Goal: Task Accomplishment & Management: Manage account settings

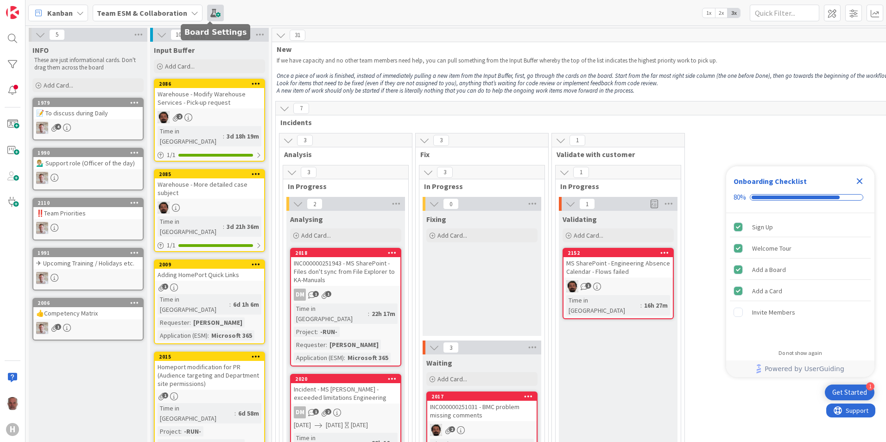
click at [213, 14] on span at bounding box center [215, 13] width 17 height 17
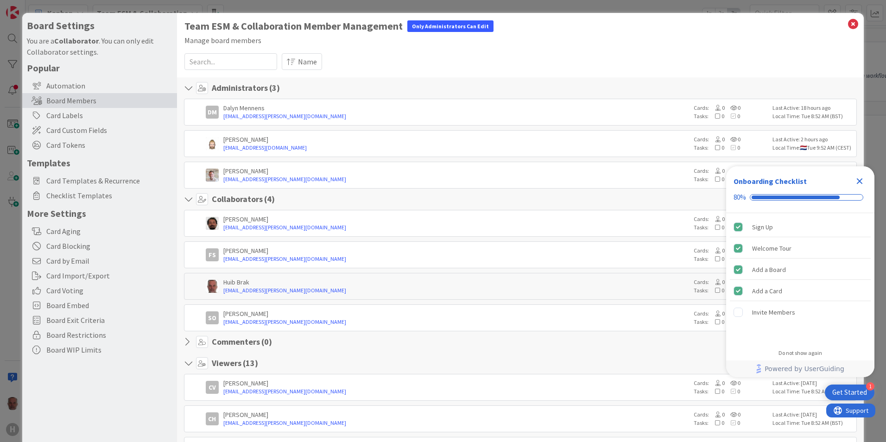
click at [630, 45] on div "Manage board members" at bounding box center [521, 40] width 672 height 11
click at [10, 292] on div "Board Settings You are a Collaborator . You can only edit Collaborator settings…" at bounding box center [443, 221] width 886 height 442
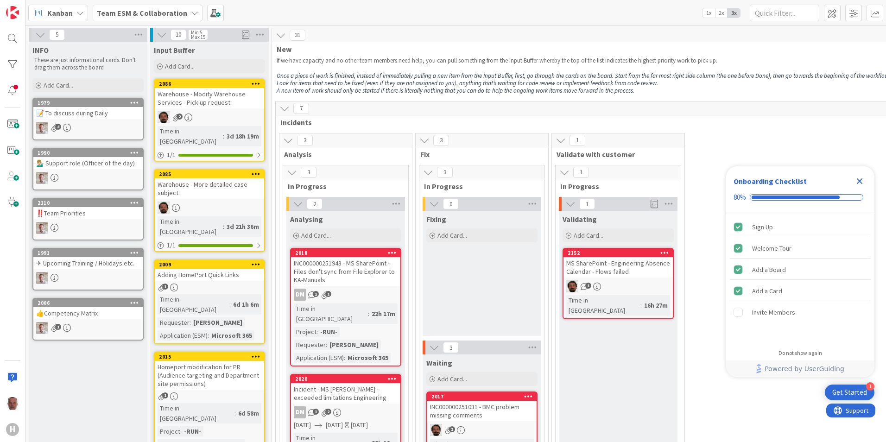
click at [144, 10] on b "Team ESM & Collaboration" at bounding box center [142, 12] width 90 height 9
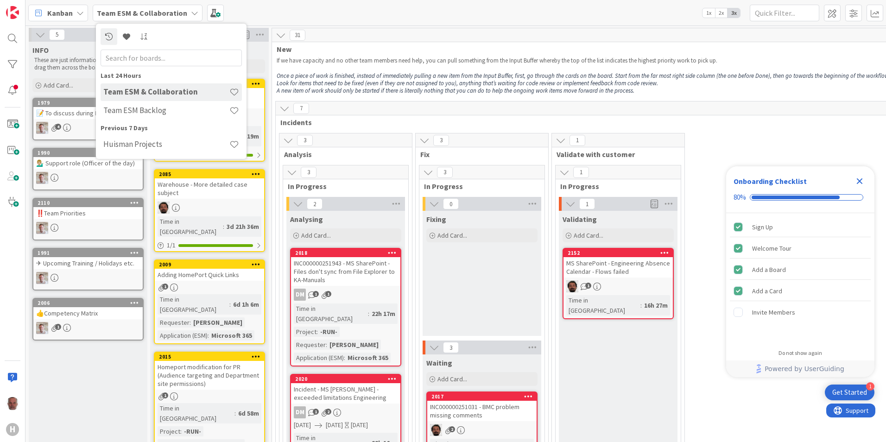
click at [67, 14] on span "Kanban" at bounding box center [59, 12] width 25 height 11
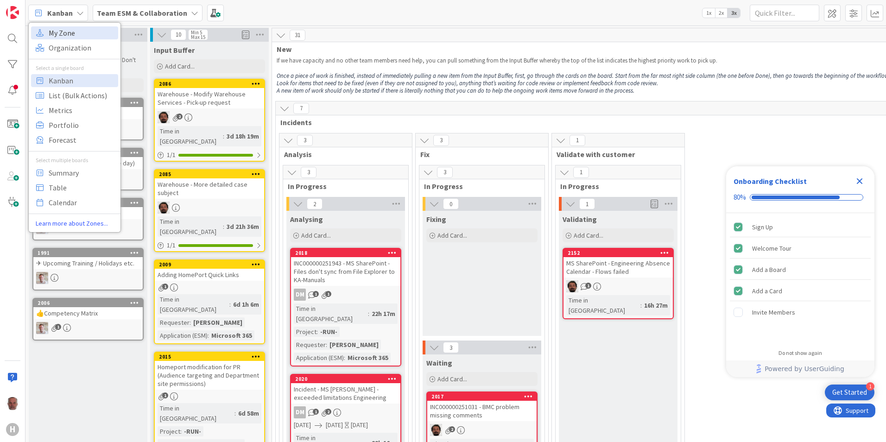
click at [59, 36] on span "My Zone" at bounding box center [82, 33] width 67 height 14
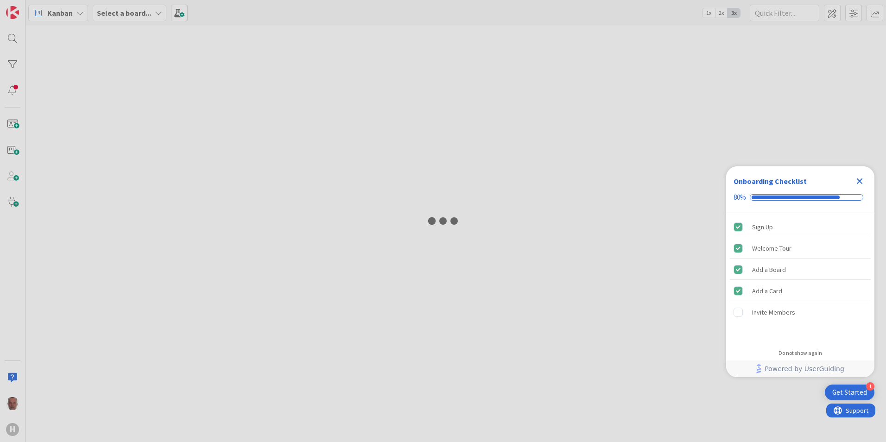
click at [15, 293] on div at bounding box center [443, 221] width 886 height 442
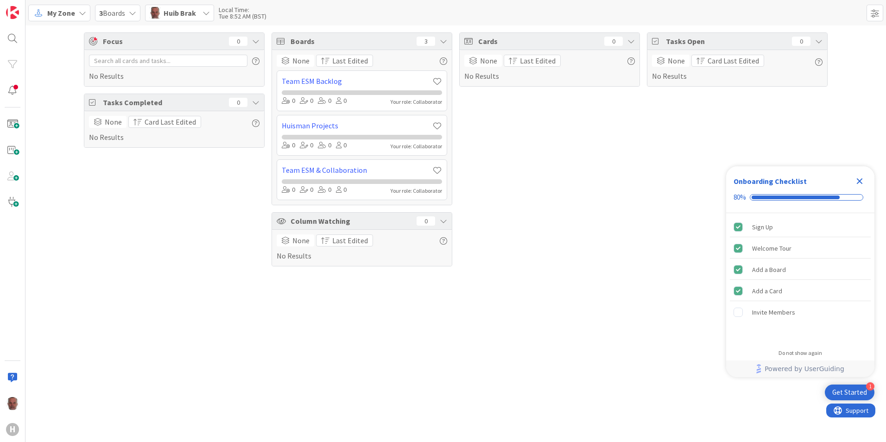
click at [16, 248] on div "H" at bounding box center [12, 221] width 25 height 442
click at [7, 259] on div "H" at bounding box center [12, 221] width 25 height 442
click at [82, 16] on icon at bounding box center [82, 12] width 7 height 7
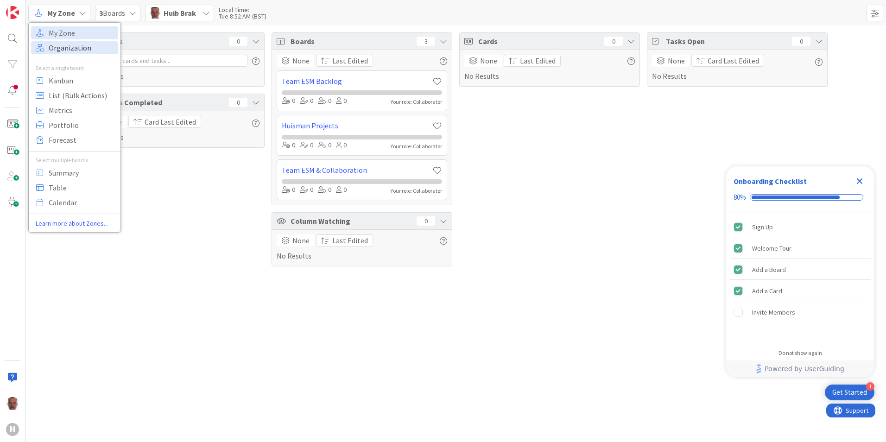
click at [63, 48] on span "Organization" at bounding box center [82, 48] width 67 height 14
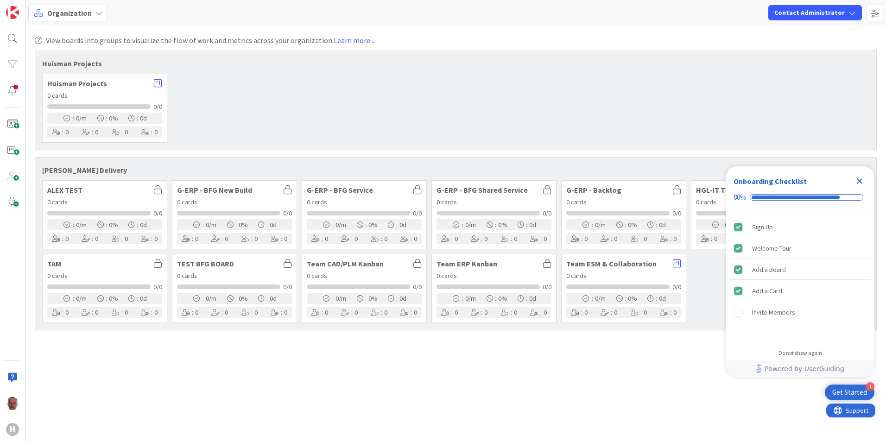
click at [101, 13] on div "Organization" at bounding box center [67, 13] width 79 height 17
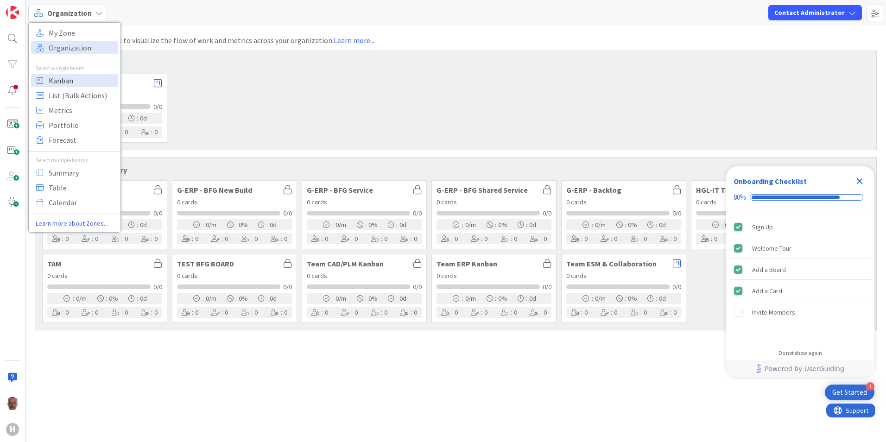
click at [62, 82] on span "Kanban" at bounding box center [82, 81] width 67 height 14
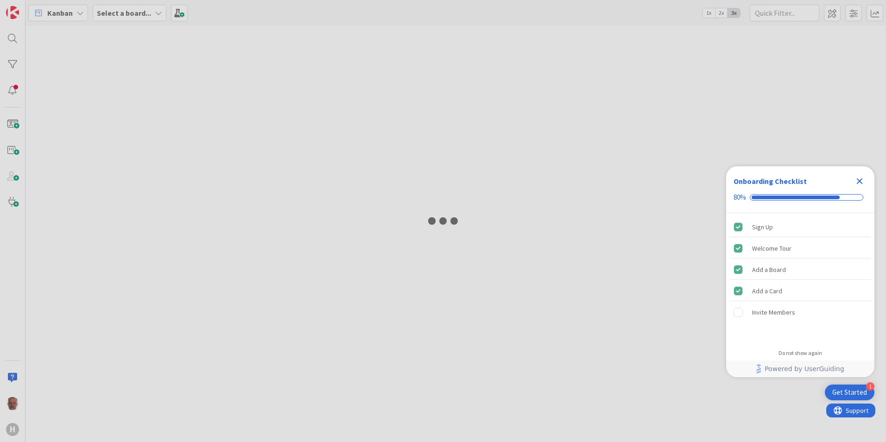
click at [156, 13] on div at bounding box center [443, 221] width 886 height 442
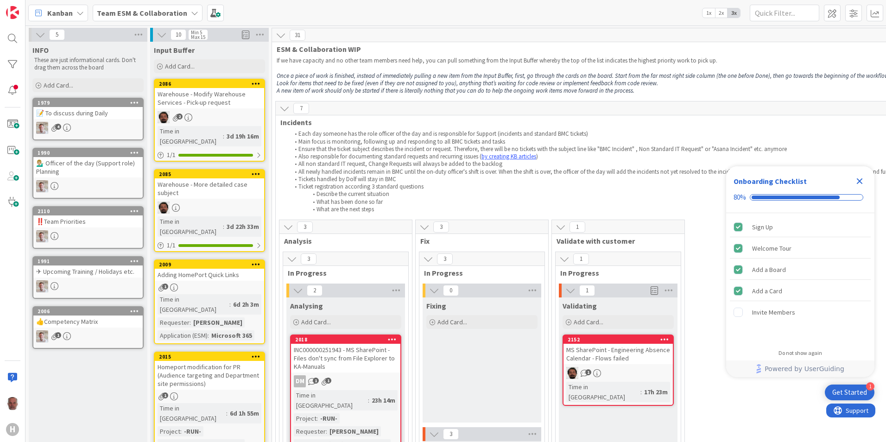
click at [281, 36] on icon at bounding box center [281, 35] width 10 height 10
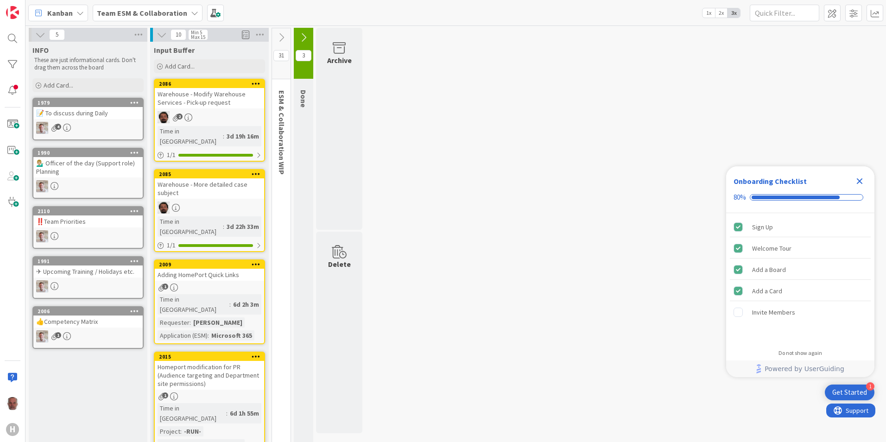
click at [283, 36] on icon at bounding box center [281, 37] width 10 height 10
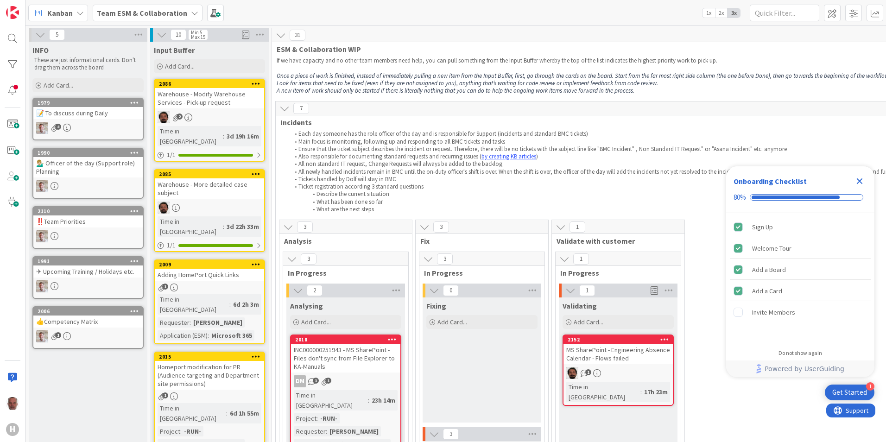
click at [282, 109] on icon at bounding box center [285, 108] width 10 height 10
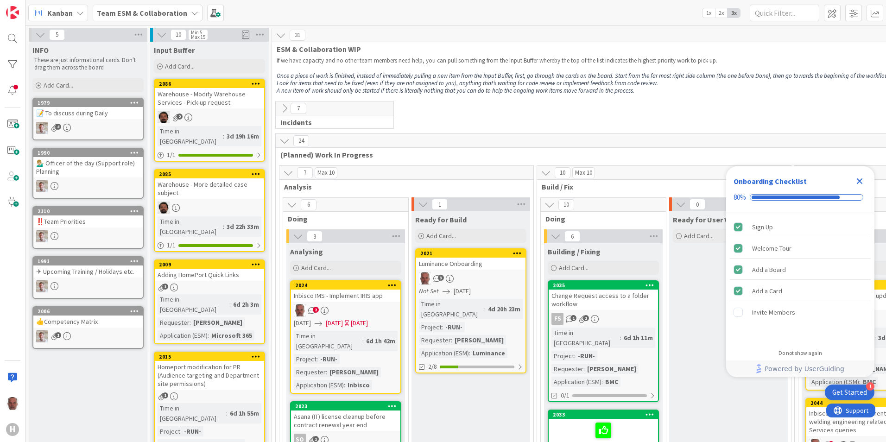
click at [282, 110] on icon at bounding box center [285, 108] width 10 height 10
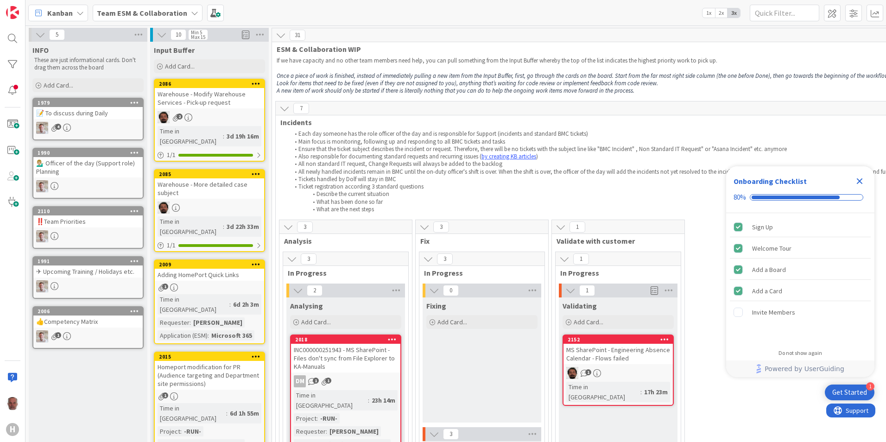
click at [282, 109] on icon at bounding box center [285, 108] width 10 height 10
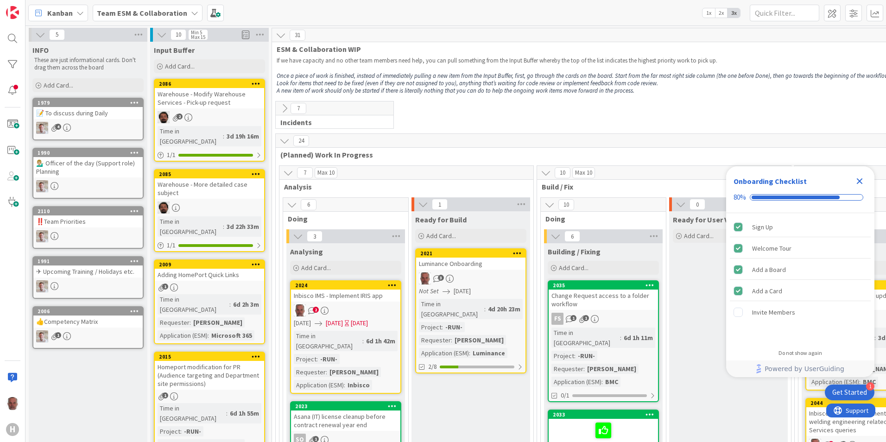
click at [284, 109] on icon at bounding box center [285, 108] width 10 height 10
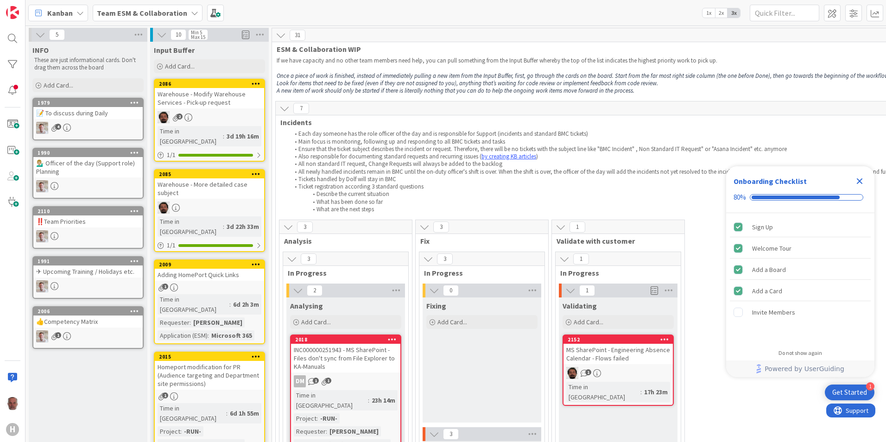
click at [284, 106] on icon at bounding box center [285, 108] width 10 height 10
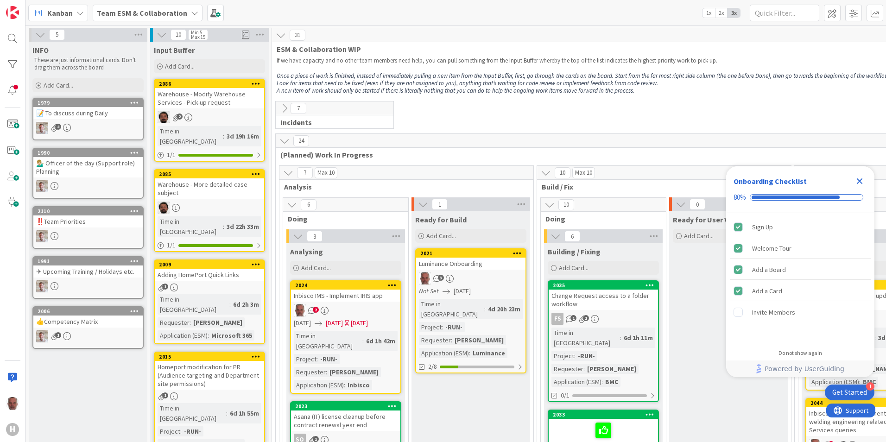
scroll to position [0, 52]
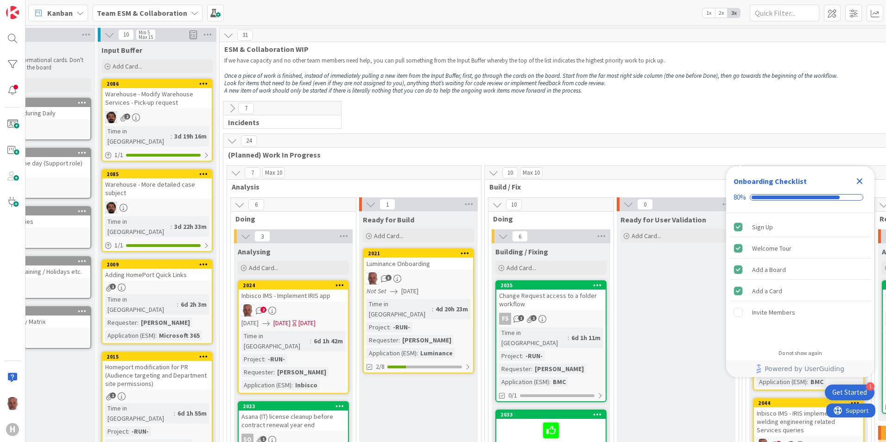
click at [291, 323] on span "[DATE]" at bounding box center [282, 324] width 17 height 10
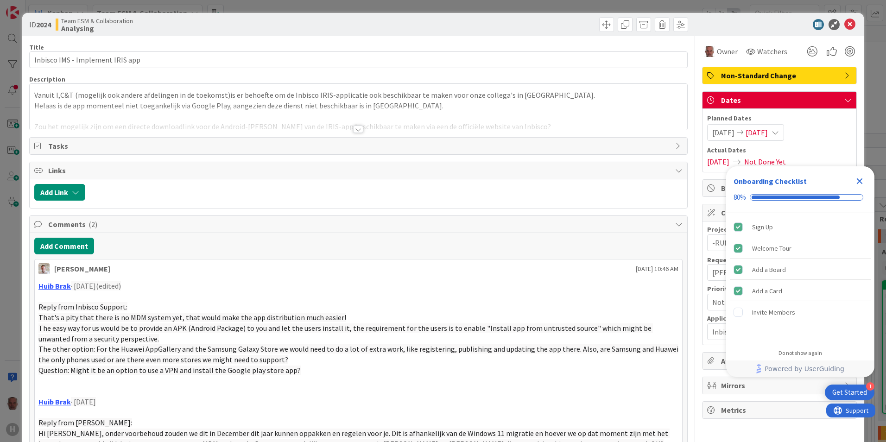
click at [860, 183] on icon "Close Checklist" at bounding box center [859, 181] width 11 height 11
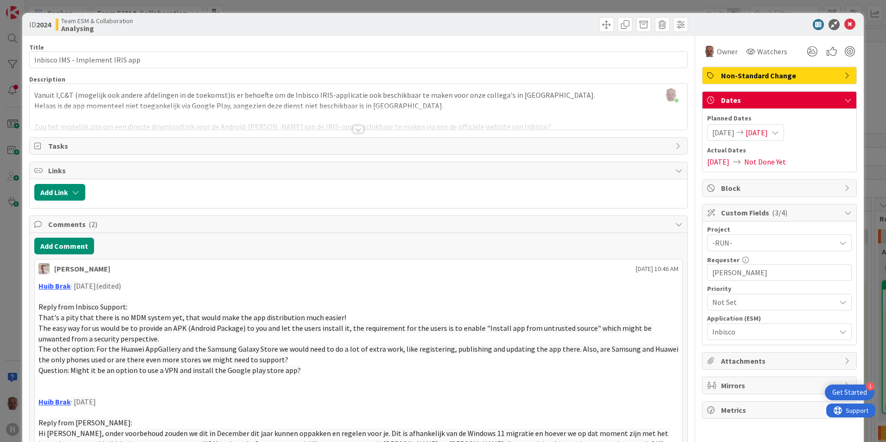
click at [779, 133] on icon at bounding box center [775, 132] width 7 height 7
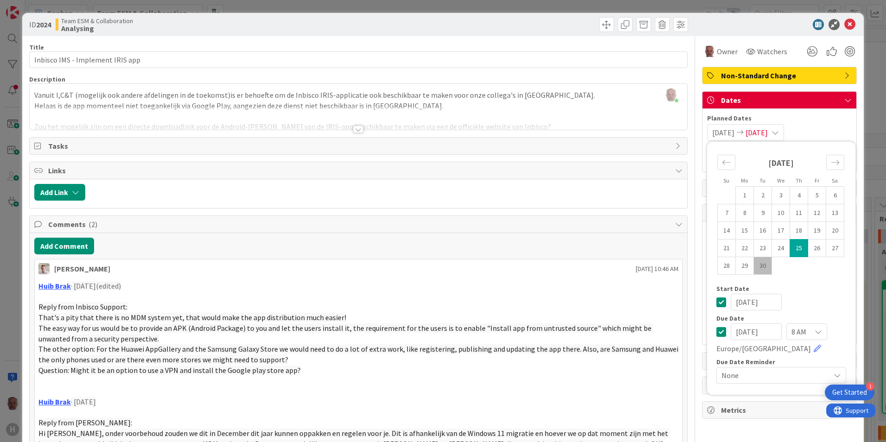
click at [717, 302] on icon at bounding box center [722, 302] width 10 height 11
click at [767, 336] on input "[DATE]" at bounding box center [756, 332] width 51 height 17
click at [832, 161] on icon "Move forward to switch to the next month." at bounding box center [836, 162] width 8 height 5
click at [792, 193] on td "2" at bounding box center [799, 196] width 18 height 18
type input "[DATE]"
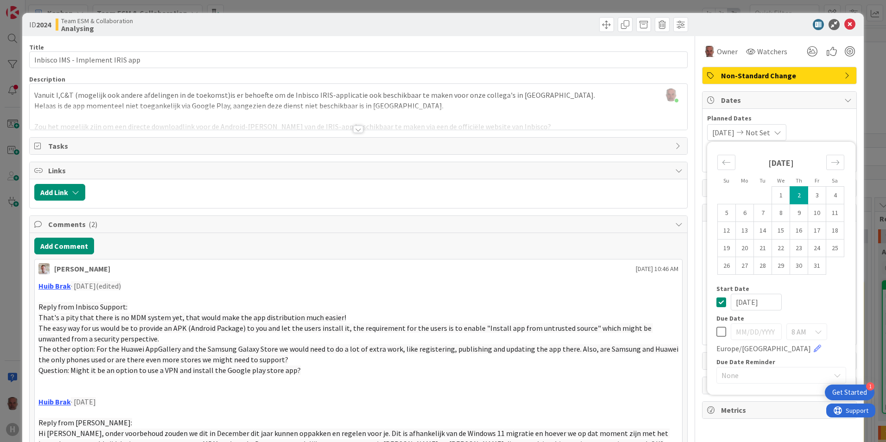
click at [717, 331] on icon at bounding box center [722, 331] width 10 height 11
type input "[DATE]"
click at [717, 301] on icon at bounding box center [722, 302] width 10 height 11
click at [793, 193] on td "2" at bounding box center [799, 196] width 18 height 18
type input "[DATE]"
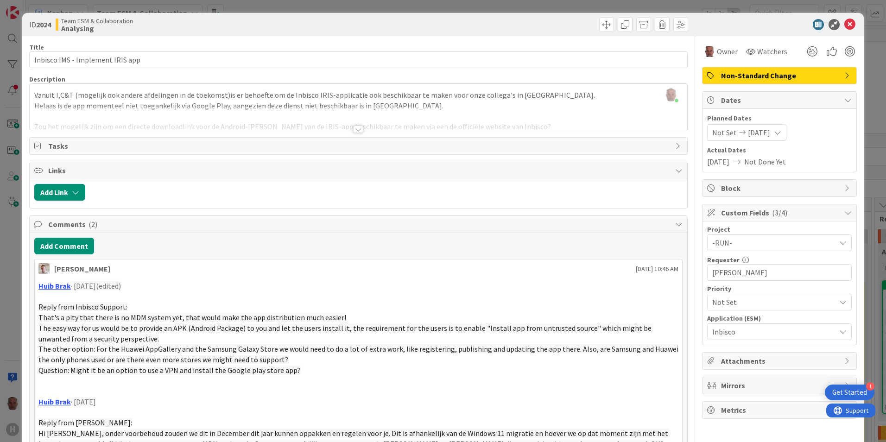
click at [13, 306] on div "ID 2024 Team ESM & Collaboration Analysing Title 32 / 128 Inbisco IMS - Impleme…" at bounding box center [443, 221] width 886 height 442
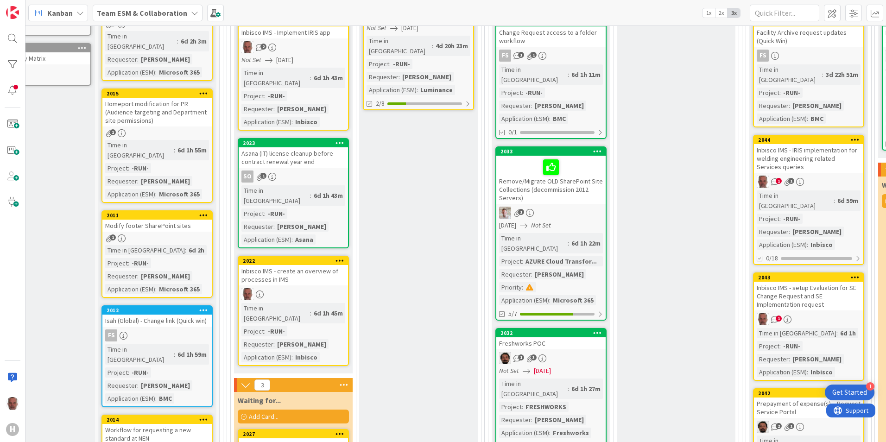
scroll to position [278, 52]
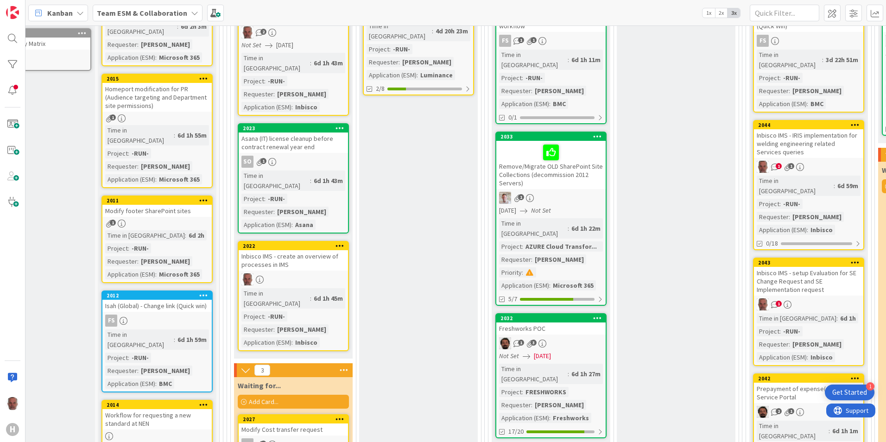
click at [320, 250] on div "Inbisco IMS - create an overview of processes in IMS" at bounding box center [293, 260] width 109 height 20
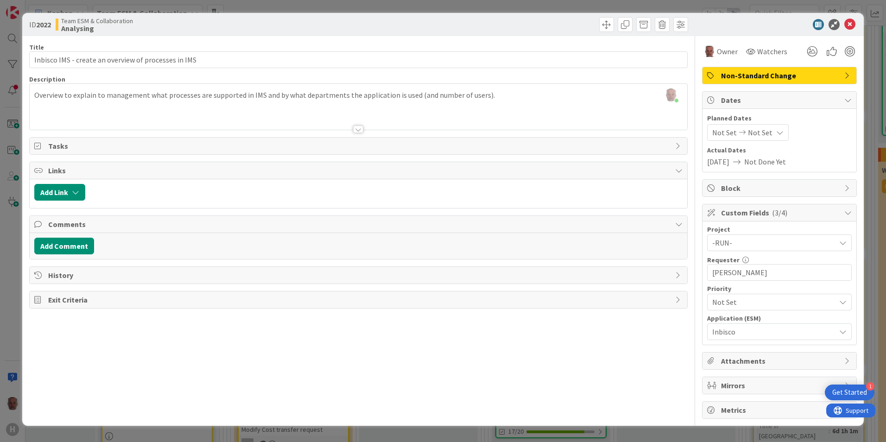
click at [779, 128] on div "Not Set Not Set" at bounding box center [748, 132] width 82 height 17
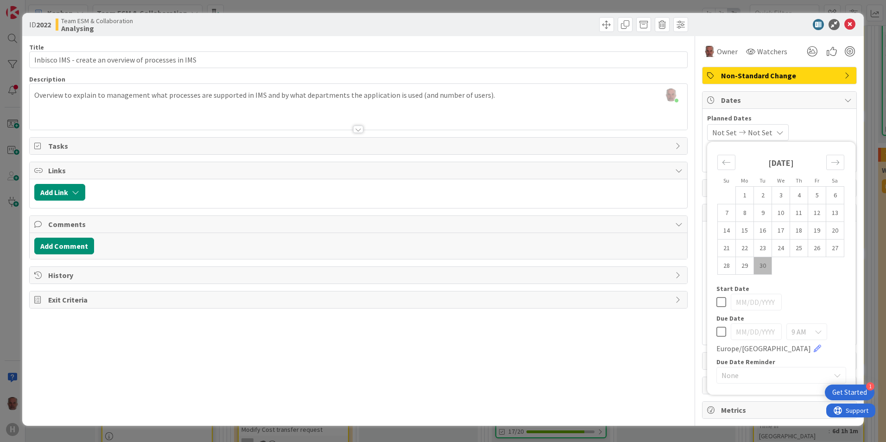
click at [721, 336] on icon at bounding box center [722, 331] width 10 height 11
type input "[DATE]"
click at [835, 160] on icon "Move forward to switch to the next month." at bounding box center [835, 162] width 9 height 9
click at [761, 214] on td "7" at bounding box center [763, 213] width 18 height 18
type input "10/07/2025"
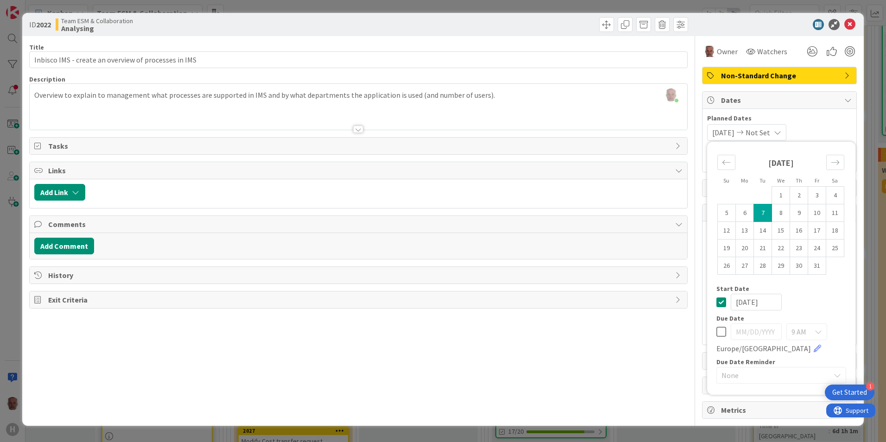
click at [723, 332] on icon at bounding box center [722, 331] width 10 height 11
type input "10/08/2025"
click at [721, 299] on icon at bounding box center [722, 302] width 10 height 11
click at [764, 211] on td "7" at bounding box center [763, 213] width 18 height 18
type input "10/07/2025"
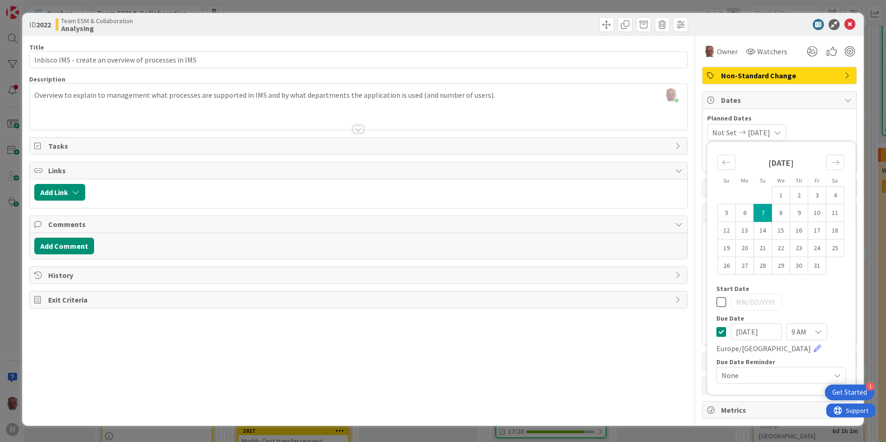
click at [13, 339] on div "ID 2022 Team ESM & Collaboration Analysing Title 52 / 128 Inbisco IMS - create …" at bounding box center [443, 221] width 886 height 442
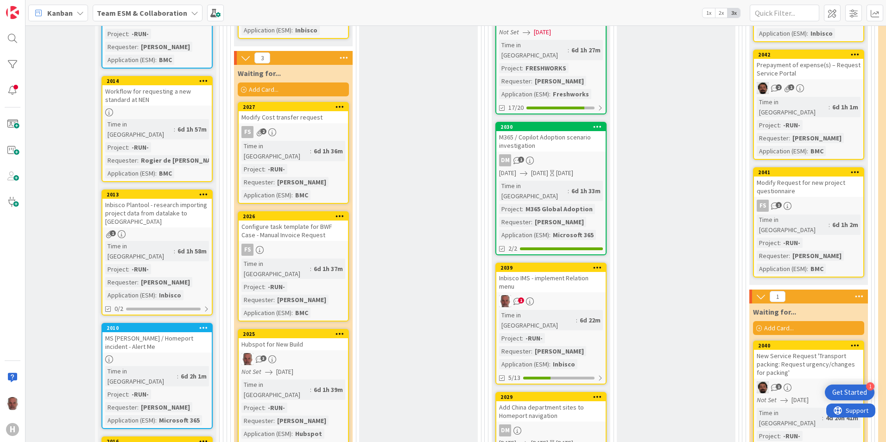
scroll to position [603, 52]
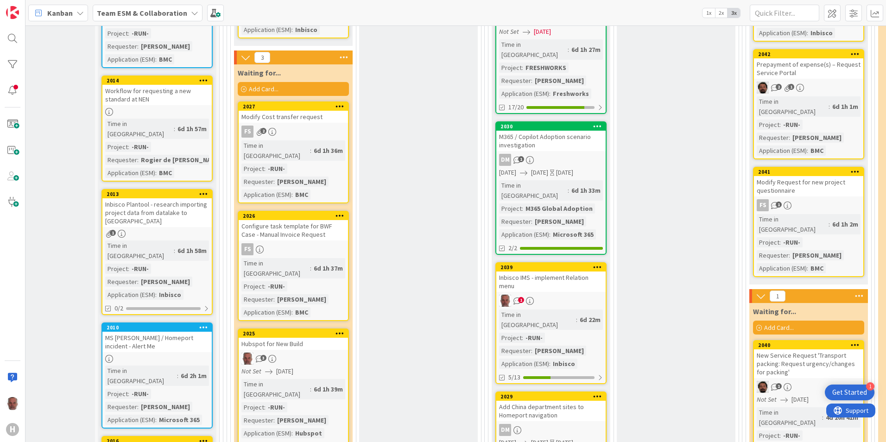
click at [588, 262] on div "2039 Inbisco IMS - implement Relation menu 1 Time in Column : 6d 22m Project : …" at bounding box center [551, 323] width 111 height 122
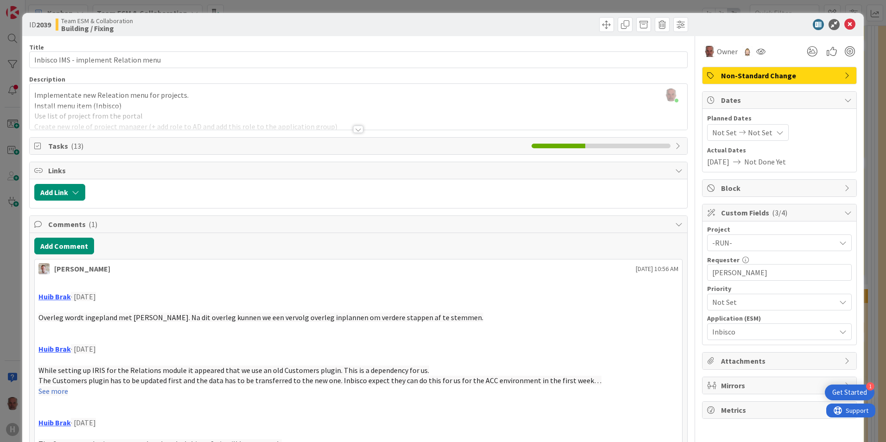
click at [777, 130] on icon at bounding box center [780, 132] width 7 height 7
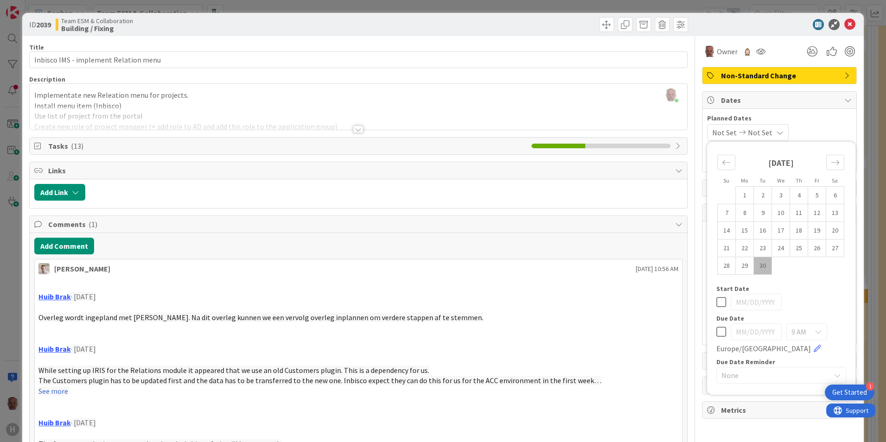
click at [717, 333] on icon at bounding box center [722, 331] width 10 height 11
type input "[DATE]"
click at [756, 267] on td "30" at bounding box center [763, 266] width 18 height 18
type input "[DATE]"
click at [754, 263] on td "30" at bounding box center [763, 266] width 18 height 18
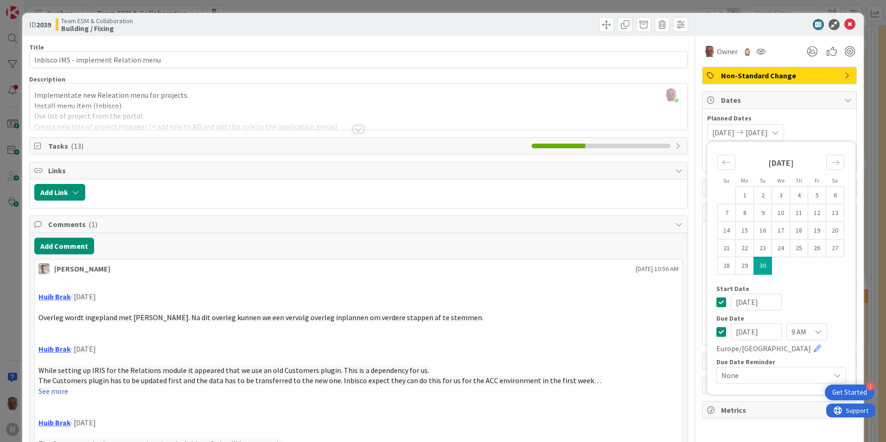
click at [718, 304] on icon at bounding box center [722, 302] width 10 height 11
click at [10, 333] on div "ID 2039 Team ESM & Collaboration Building / Fixing Title 37 / 128 Inbisco IMS -…" at bounding box center [443, 221] width 886 height 442
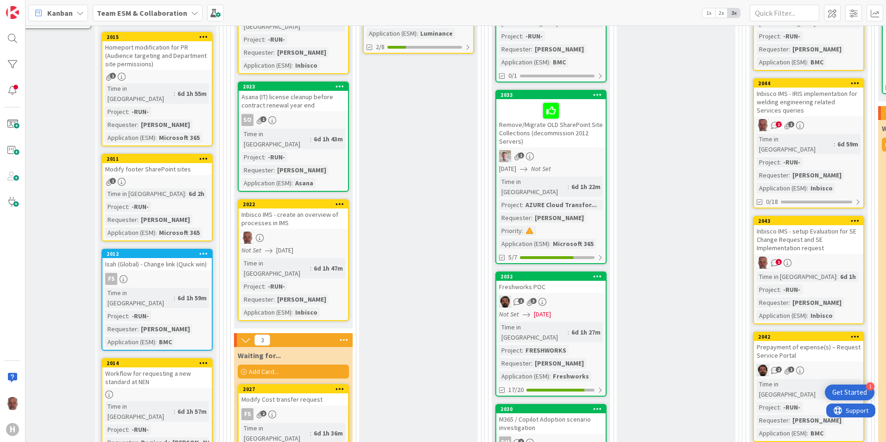
scroll to position [278, 52]
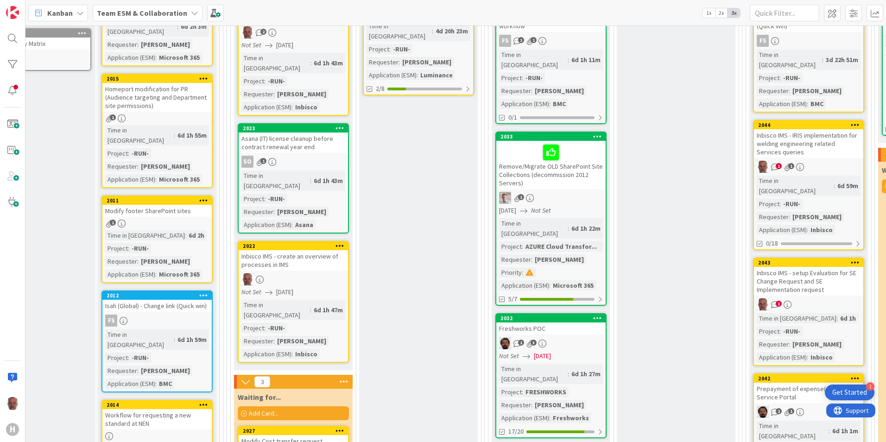
click at [852, 268] on div "Inbisco IMS - setup Evaluation for SE Change Request and SE Implementation requ…" at bounding box center [808, 281] width 109 height 29
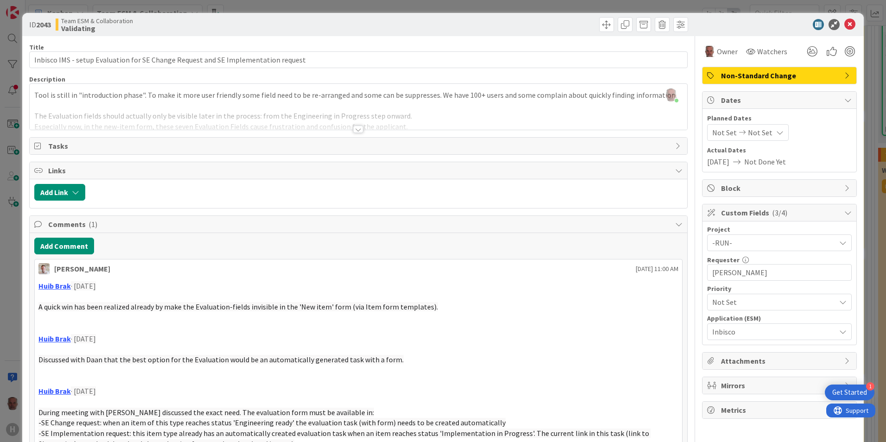
click at [777, 131] on icon at bounding box center [780, 132] width 7 height 7
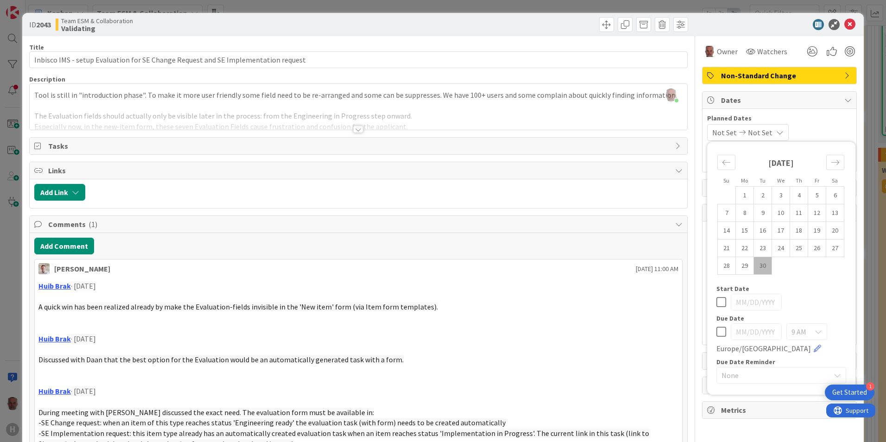
click at [717, 334] on icon at bounding box center [722, 331] width 10 height 11
type input "[DATE]"
click at [14, 306] on div "ID 2043 Team ESM & Collaboration Validating Title 82 / 128 Inbisco IMS - setup …" at bounding box center [443, 221] width 886 height 442
